Goal: Task Accomplishment & Management: Manage account settings

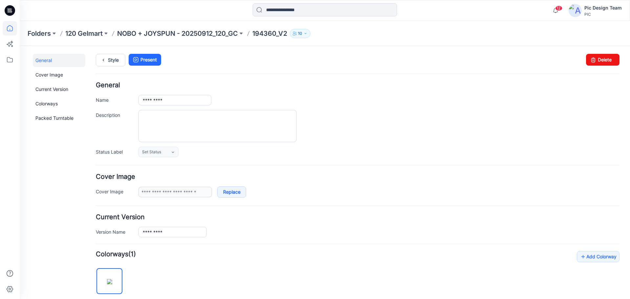
scroll to position [132, 0]
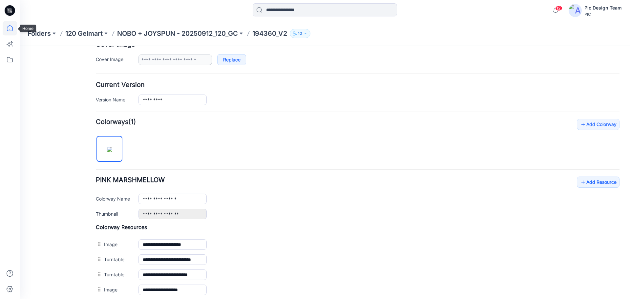
click at [9, 29] on icon at bounding box center [10, 28] width 14 height 14
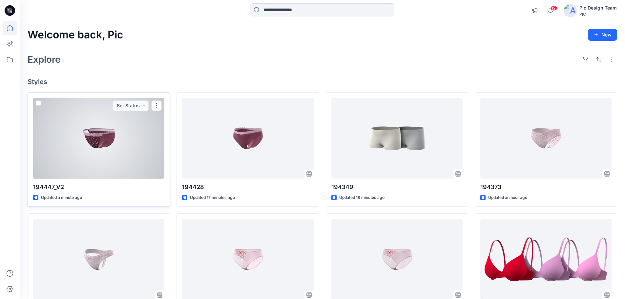
click at [122, 154] on div at bounding box center [98, 138] width 131 height 81
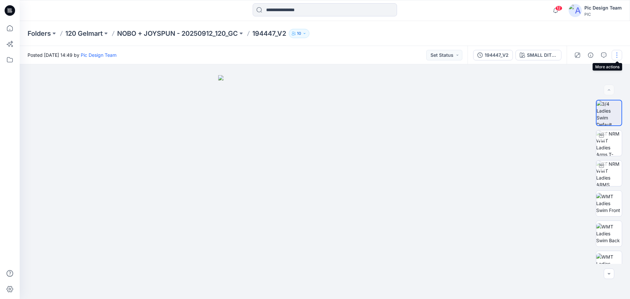
click at [620, 55] on button "button" at bounding box center [617, 55] width 11 height 11
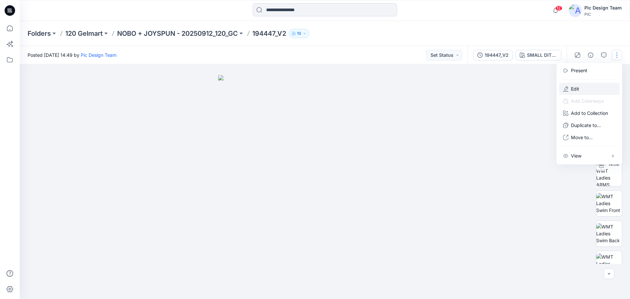
click at [576, 88] on p "Edit" at bounding box center [575, 88] width 8 height 7
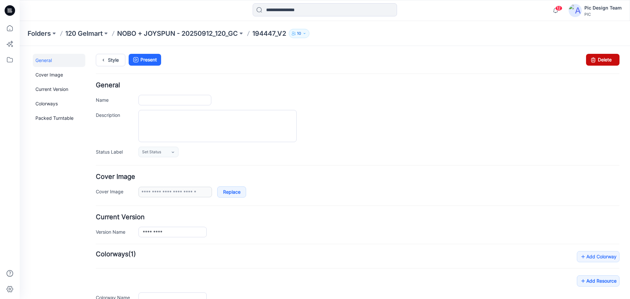
type input "*********"
type input "**********"
click at [593, 58] on icon at bounding box center [593, 60] width 9 height 12
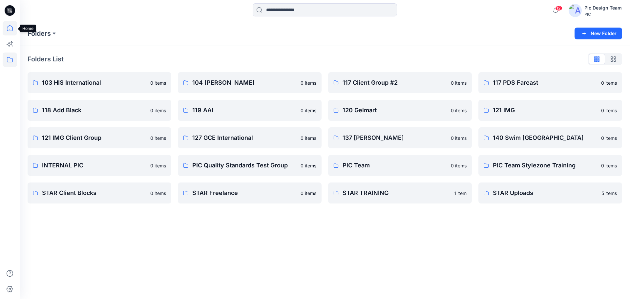
click at [13, 26] on icon at bounding box center [10, 28] width 14 height 14
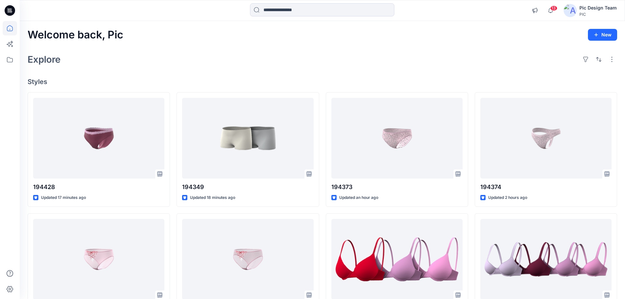
click at [283, 71] on div "Welcome back, Pic New Explore Styles 194428 Updated 17 minutes ago 194360_V2 Up…" at bounding box center [323, 251] width 606 height 460
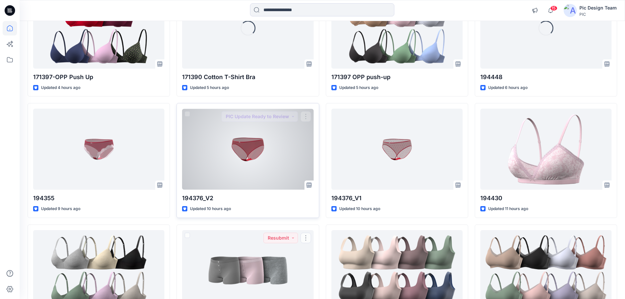
scroll to position [477, 0]
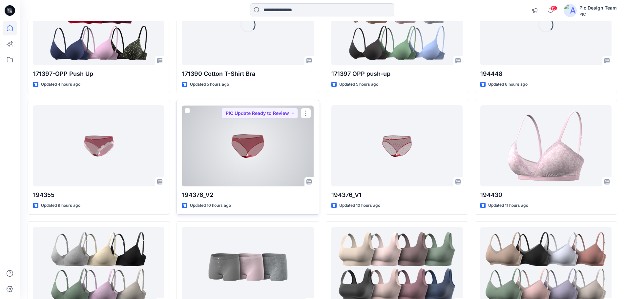
click at [261, 157] on div at bounding box center [247, 145] width 131 height 81
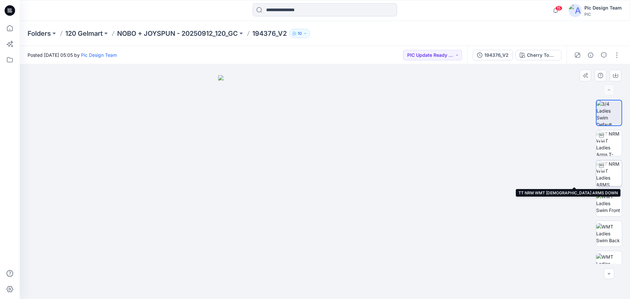
click at [609, 173] on img at bounding box center [610, 174] width 26 height 26
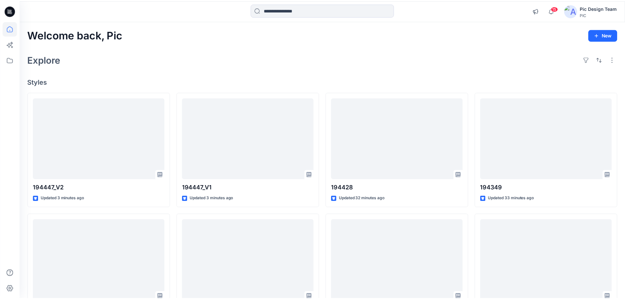
scroll to position [477, 0]
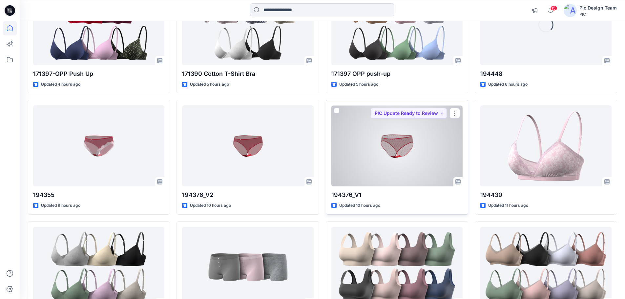
click at [422, 166] on div at bounding box center [397, 145] width 131 height 81
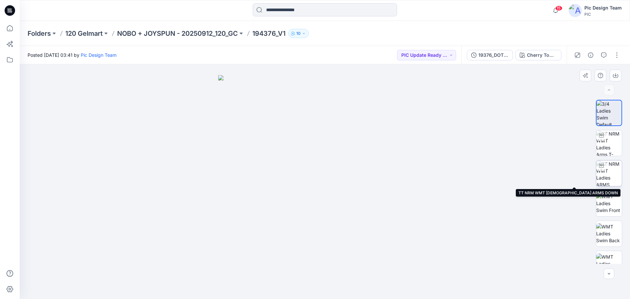
click at [610, 179] on img at bounding box center [610, 174] width 26 height 26
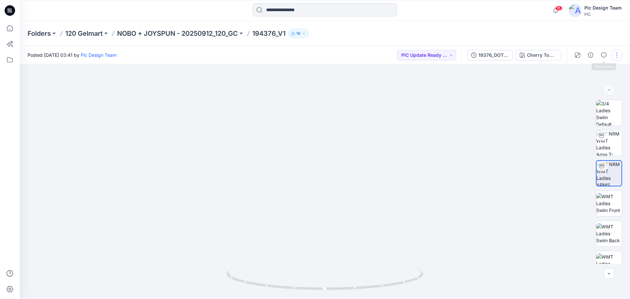
click at [619, 55] on button "button" at bounding box center [617, 55] width 11 height 11
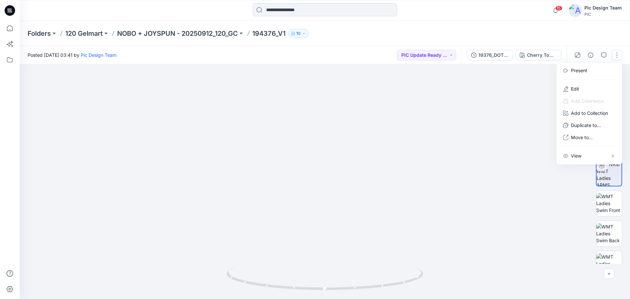
click at [538, 84] on img at bounding box center [325, 81] width 640 height 438
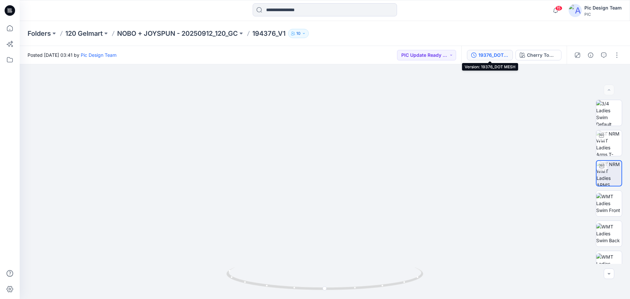
click at [495, 55] on div "19376_DOT MESH" at bounding box center [494, 55] width 30 height 7
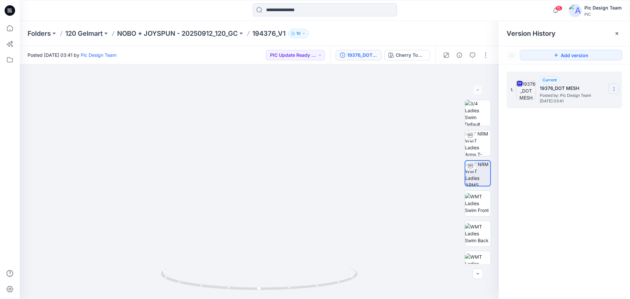
click at [615, 90] on icon at bounding box center [614, 88] width 5 height 5
click at [571, 104] on span "Download Source BW File" at bounding box center [581, 102] width 55 height 8
drag, startPoint x: 351, startPoint y: 242, endPoint x: 275, endPoint y: 255, distance: 77.2
click at [273, 255] on img at bounding box center [259, 178] width 276 height 242
drag, startPoint x: 310, startPoint y: 287, endPoint x: 321, endPoint y: 290, distance: 11.0
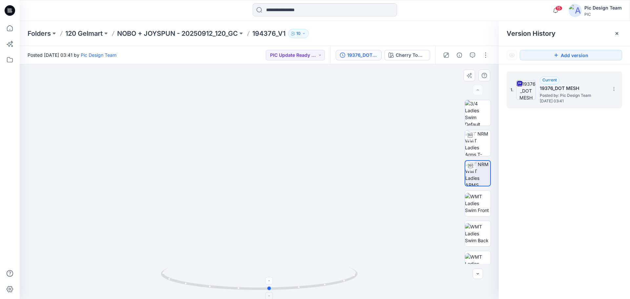
click at [321, 290] on icon at bounding box center [260, 279] width 199 height 25
click at [615, 88] on icon at bounding box center [614, 88] width 5 height 5
drag, startPoint x: 591, startPoint y: 177, endPoint x: 598, endPoint y: 138, distance: 39.7
click at [591, 176] on div "1. Current 19376_DOT MESH Posted by: Pic Design Team Thursday, September 25, 20…" at bounding box center [564, 186] width 131 height 244
click at [489, 56] on button "button" at bounding box center [486, 55] width 11 height 11
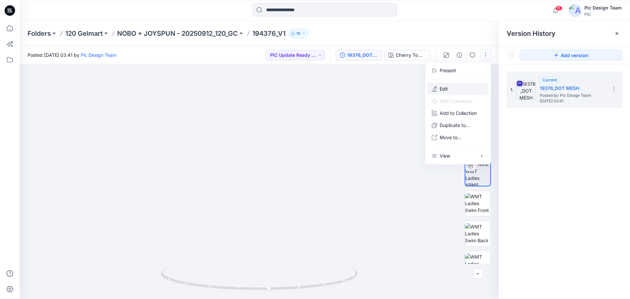
click at [454, 88] on button "Edit" at bounding box center [458, 89] width 60 height 12
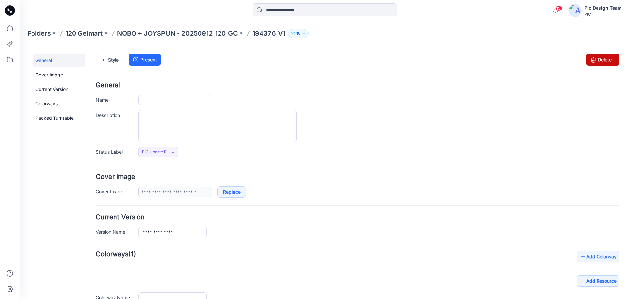
type input "*********"
type input "**********"
drag, startPoint x: 365, startPoint y: 68, endPoint x: 600, endPoint y: 61, distance: 234.9
click at [600, 61] on link "Delete" at bounding box center [602, 60] width 33 height 12
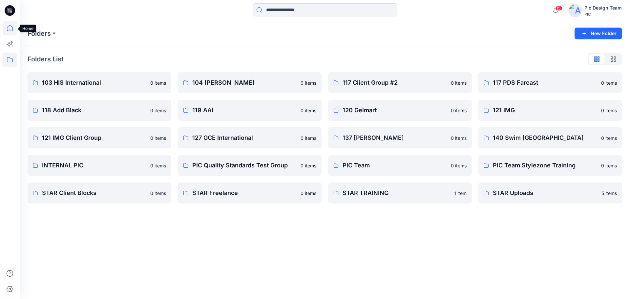
click at [11, 29] on icon at bounding box center [10, 28] width 14 height 14
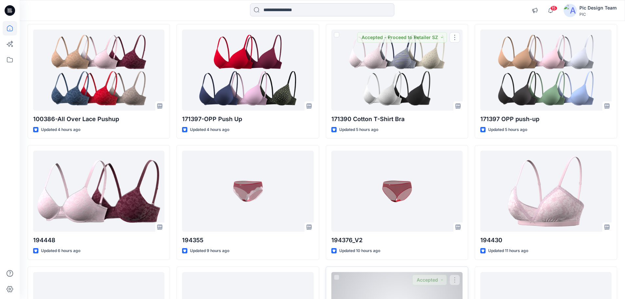
scroll to position [510, 0]
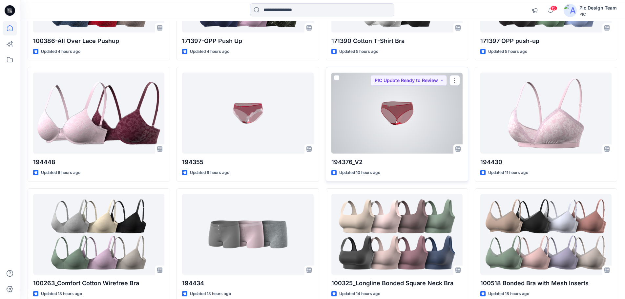
click at [418, 124] on div at bounding box center [397, 113] width 131 height 81
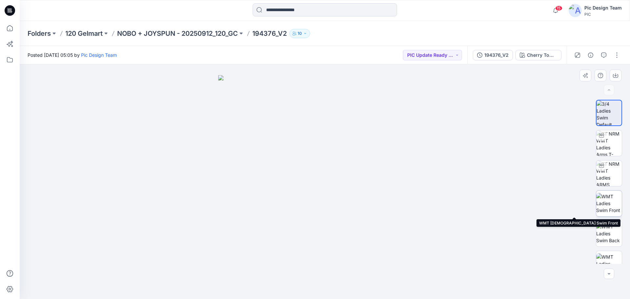
click at [609, 210] on img at bounding box center [610, 203] width 26 height 21
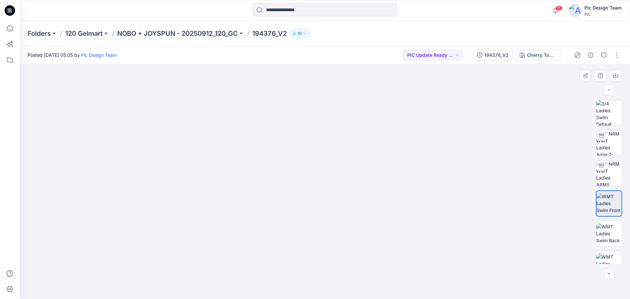
drag, startPoint x: 352, startPoint y: 283, endPoint x: 357, endPoint y: 141, distance: 142.2
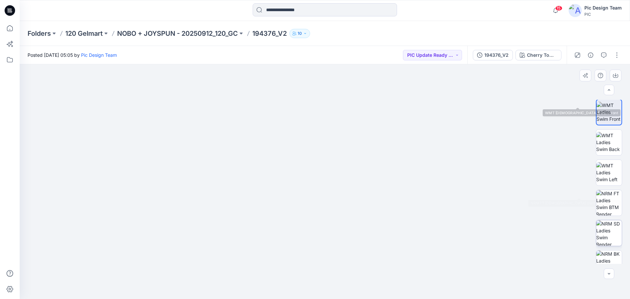
scroll to position [134, 0]
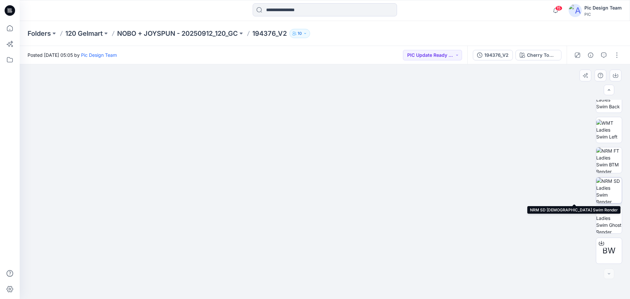
click at [607, 183] on img at bounding box center [610, 191] width 26 height 26
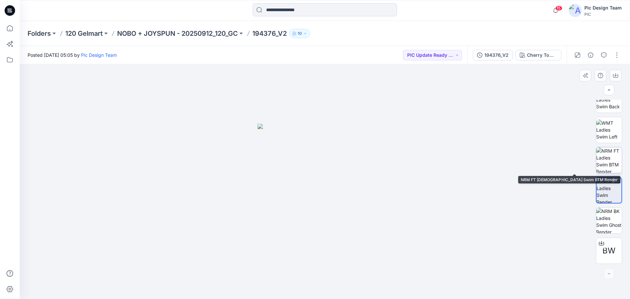
click at [608, 161] on img at bounding box center [610, 160] width 26 height 26
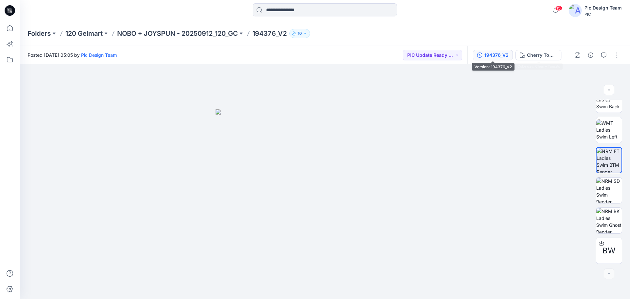
click at [501, 55] on div "194376_V2" at bounding box center [497, 55] width 24 height 7
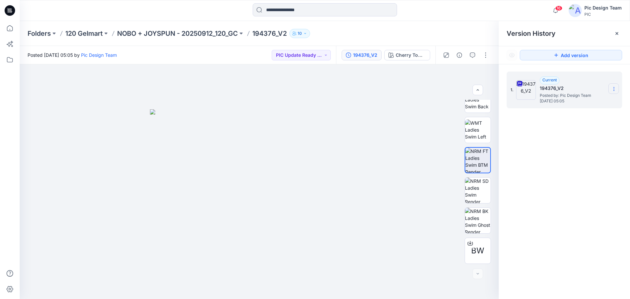
click at [615, 88] on icon at bounding box center [614, 88] width 5 height 5
click at [572, 103] on span "Download Source BW File" at bounding box center [581, 102] width 55 height 8
click at [482, 54] on button "button" at bounding box center [486, 55] width 11 height 11
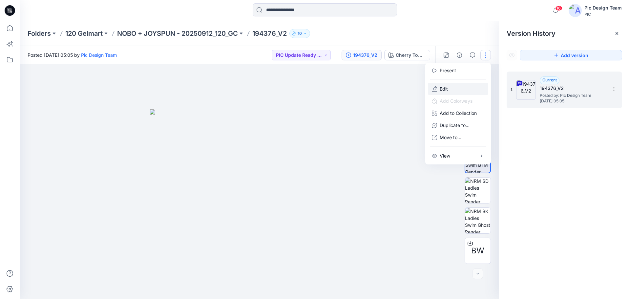
click at [439, 89] on button "Edit" at bounding box center [458, 89] width 60 height 12
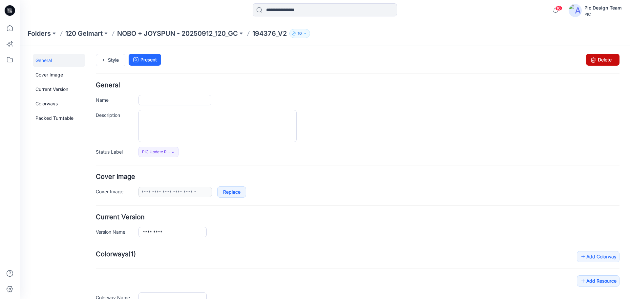
type input "*********"
type input "**********"
drag, startPoint x: 597, startPoint y: 57, endPoint x: 363, endPoint y: 69, distance: 233.4
click at [597, 57] on link "Delete" at bounding box center [602, 60] width 33 height 12
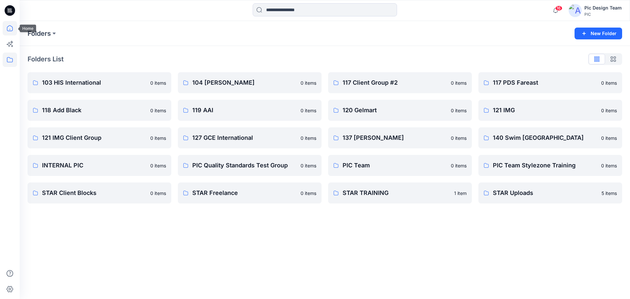
click at [13, 31] on icon at bounding box center [10, 28] width 14 height 14
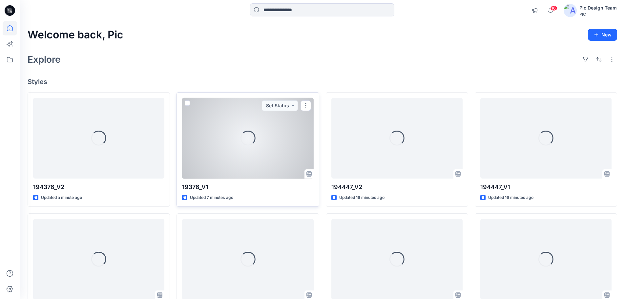
click at [228, 157] on div "Loading..." at bounding box center [247, 138] width 131 height 81
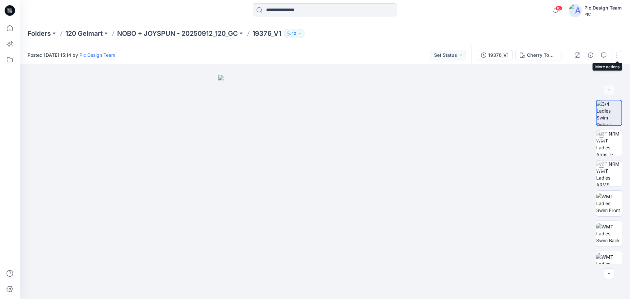
click at [621, 53] on button "button" at bounding box center [617, 55] width 11 height 11
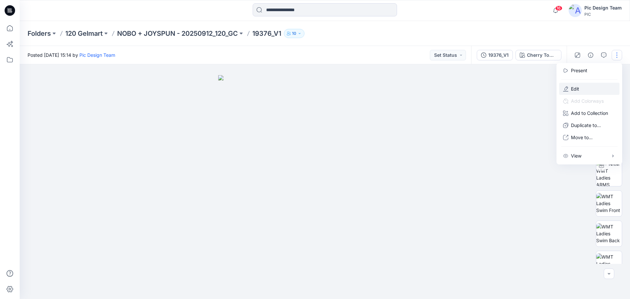
click at [577, 87] on p "Edit" at bounding box center [575, 88] width 8 height 7
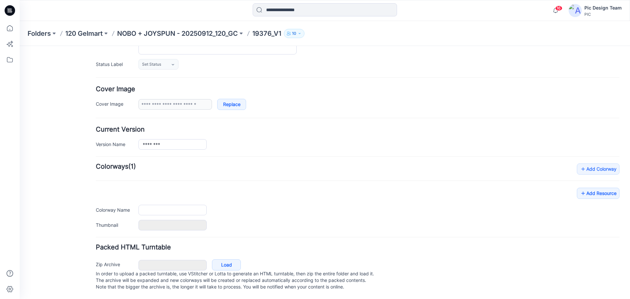
type input "********"
type input "**********"
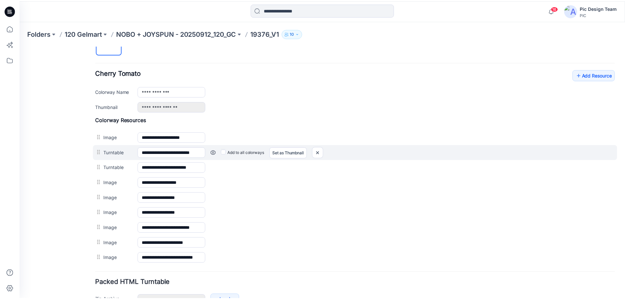
scroll to position [183, 0]
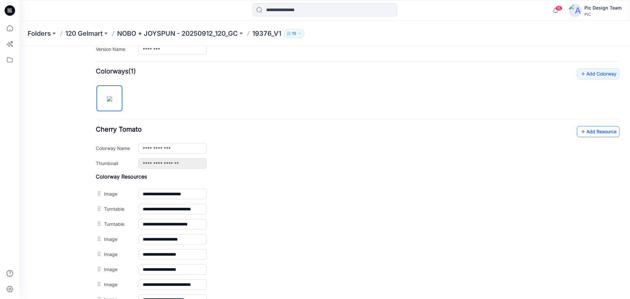
click at [585, 128] on link "Add Resource" at bounding box center [598, 131] width 43 height 11
click at [10, 30] on icon at bounding box center [10, 28] width 14 height 14
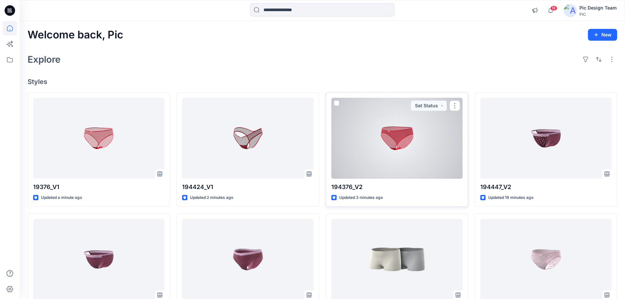
click at [387, 150] on div at bounding box center [397, 138] width 131 height 81
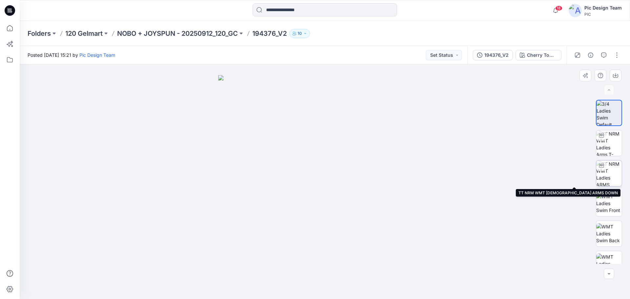
click at [608, 172] on img at bounding box center [610, 174] width 26 height 26
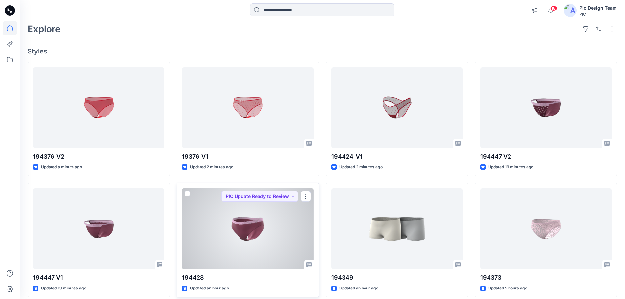
scroll to position [99, 0]
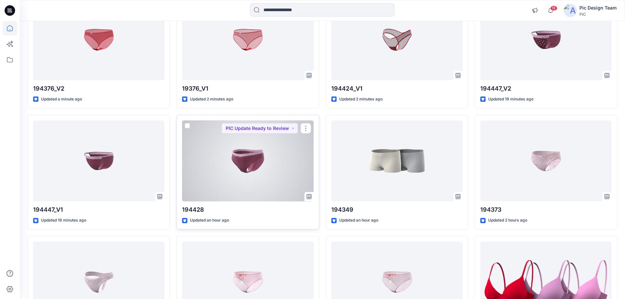
click at [282, 164] on div at bounding box center [247, 161] width 131 height 81
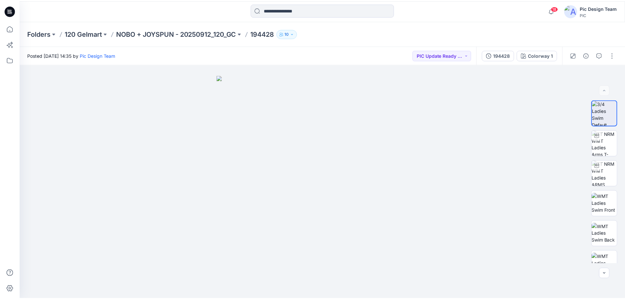
scroll to position [99, 0]
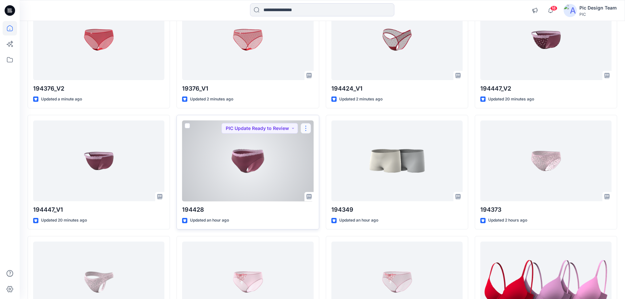
click at [307, 131] on button "button" at bounding box center [306, 128] width 11 height 11
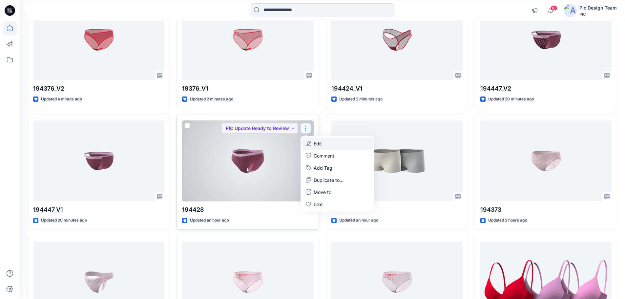
click at [320, 145] on p "Edit" at bounding box center [318, 143] width 8 height 7
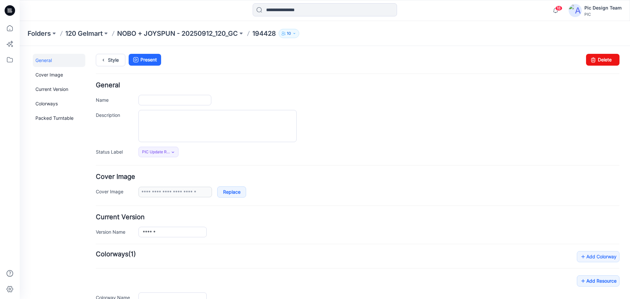
type input "******"
type input "**********"
click at [162, 99] on input "******" at bounding box center [175, 100] width 73 height 11
type input "*********"
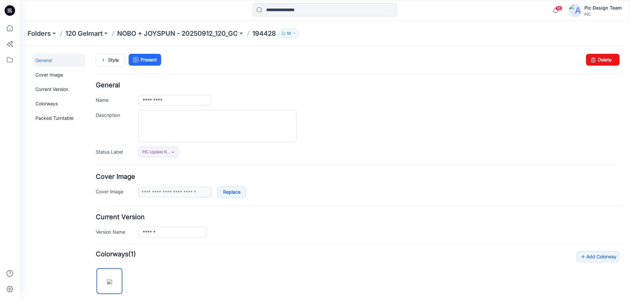
click at [425, 82] on div "Style Present Changes Saved Delete" at bounding box center [358, 68] width 524 height 28
click at [188, 32] on p "NOBO + JOYSPUN - 20250912_120_GC" at bounding box center [177, 33] width 121 height 9
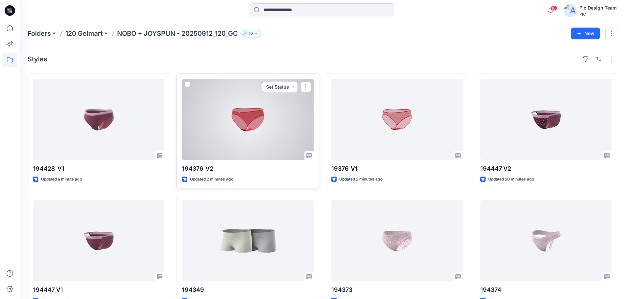
click at [286, 85] on button "Set Status" at bounding box center [280, 87] width 36 height 11
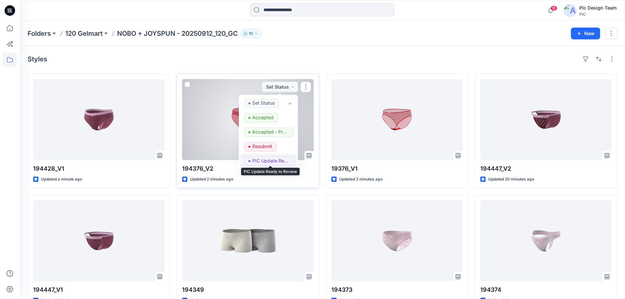
click at [265, 160] on p "PIC Update Ready to Review" at bounding box center [270, 161] width 37 height 9
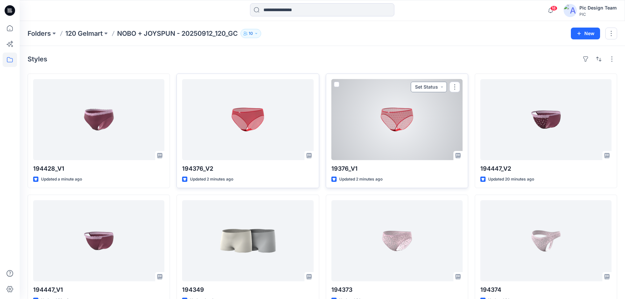
click at [432, 86] on button "Set Status" at bounding box center [429, 87] width 36 height 11
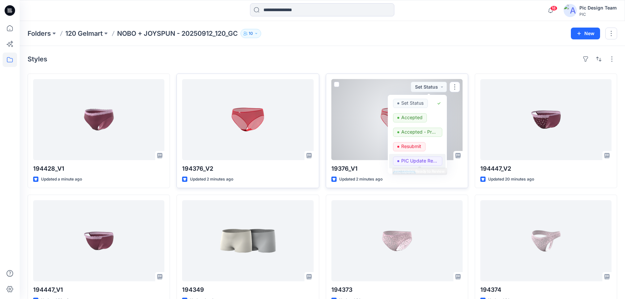
click at [410, 158] on p "PIC Update Ready to Review" at bounding box center [420, 161] width 37 height 9
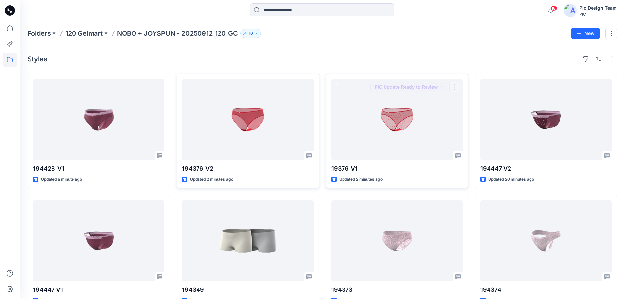
click at [447, 42] on div "Folders 120 Gelmart NOBO + JOYSPUN - 20250912_120_GC 10 New" at bounding box center [323, 33] width 606 height 25
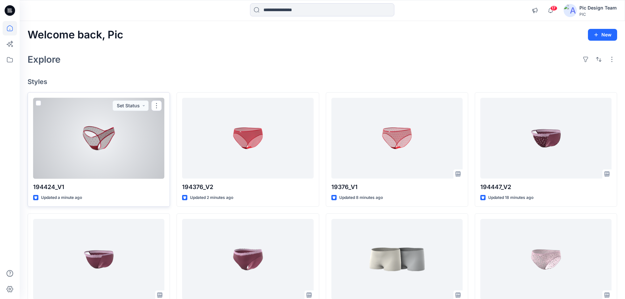
click at [107, 145] on div at bounding box center [98, 138] width 131 height 81
click at [115, 148] on div at bounding box center [98, 138] width 131 height 81
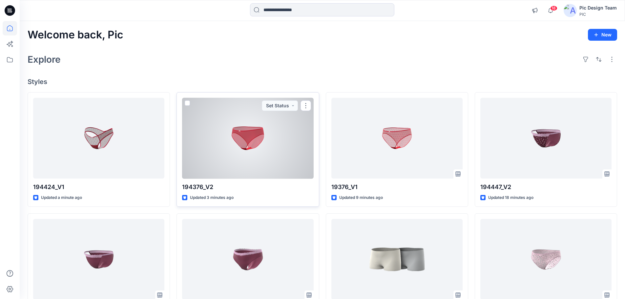
click at [258, 145] on div at bounding box center [247, 138] width 131 height 81
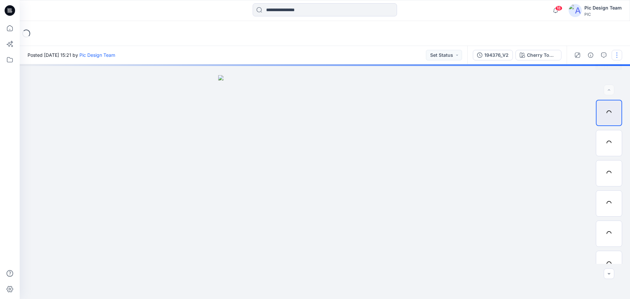
click at [618, 54] on button "button" at bounding box center [617, 55] width 11 height 11
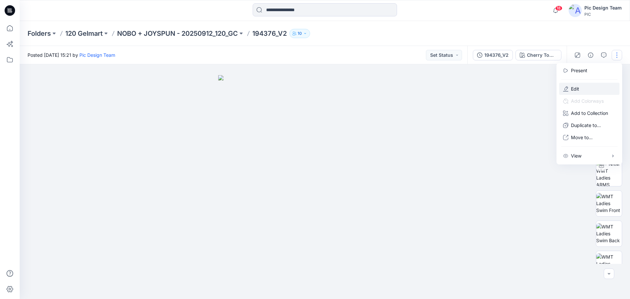
click at [579, 90] on p "Edit" at bounding box center [575, 88] width 8 height 7
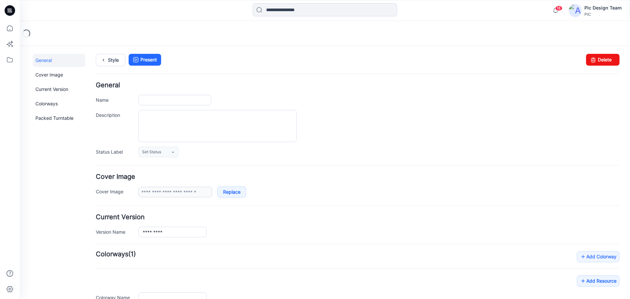
type input "*********"
type input "**********"
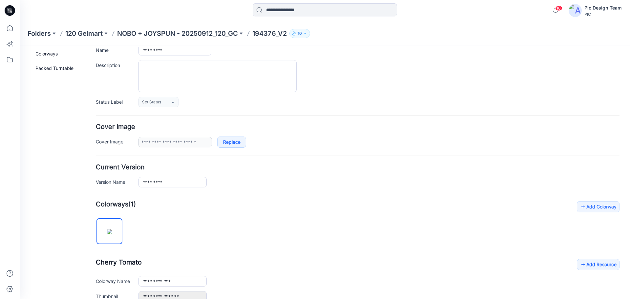
scroll to position [99, 0]
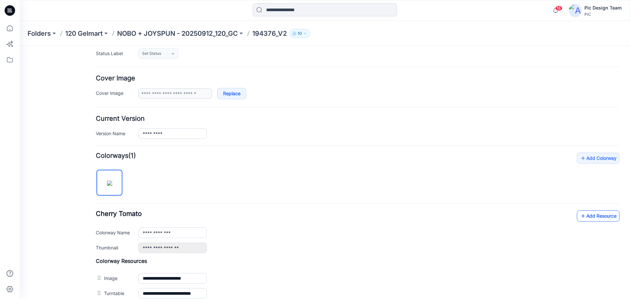
click at [591, 212] on link "Add Resource" at bounding box center [598, 215] width 43 height 11
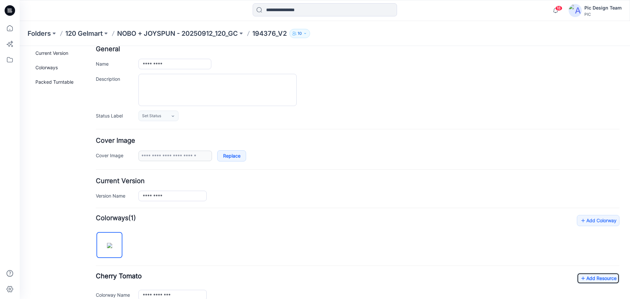
scroll to position [0, 0]
